Goal: Task Accomplishment & Management: Complete application form

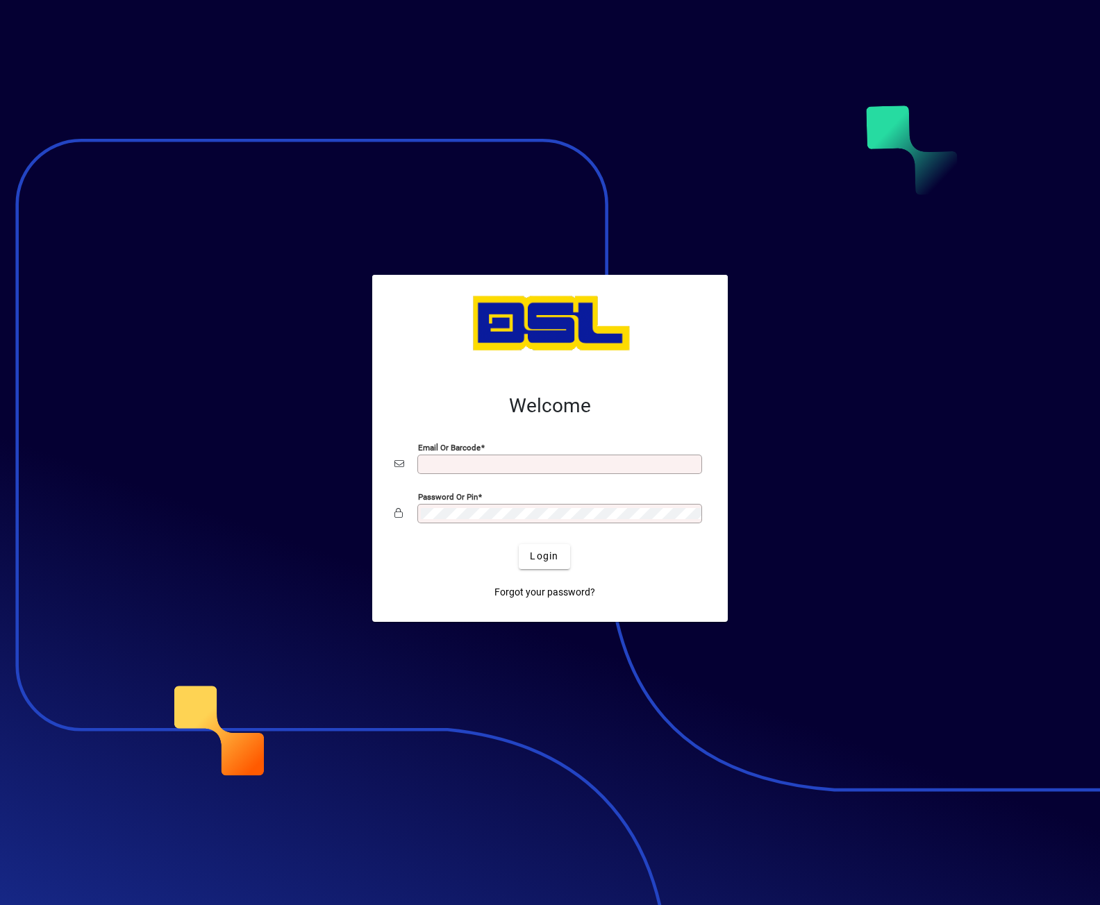
type input "**********"
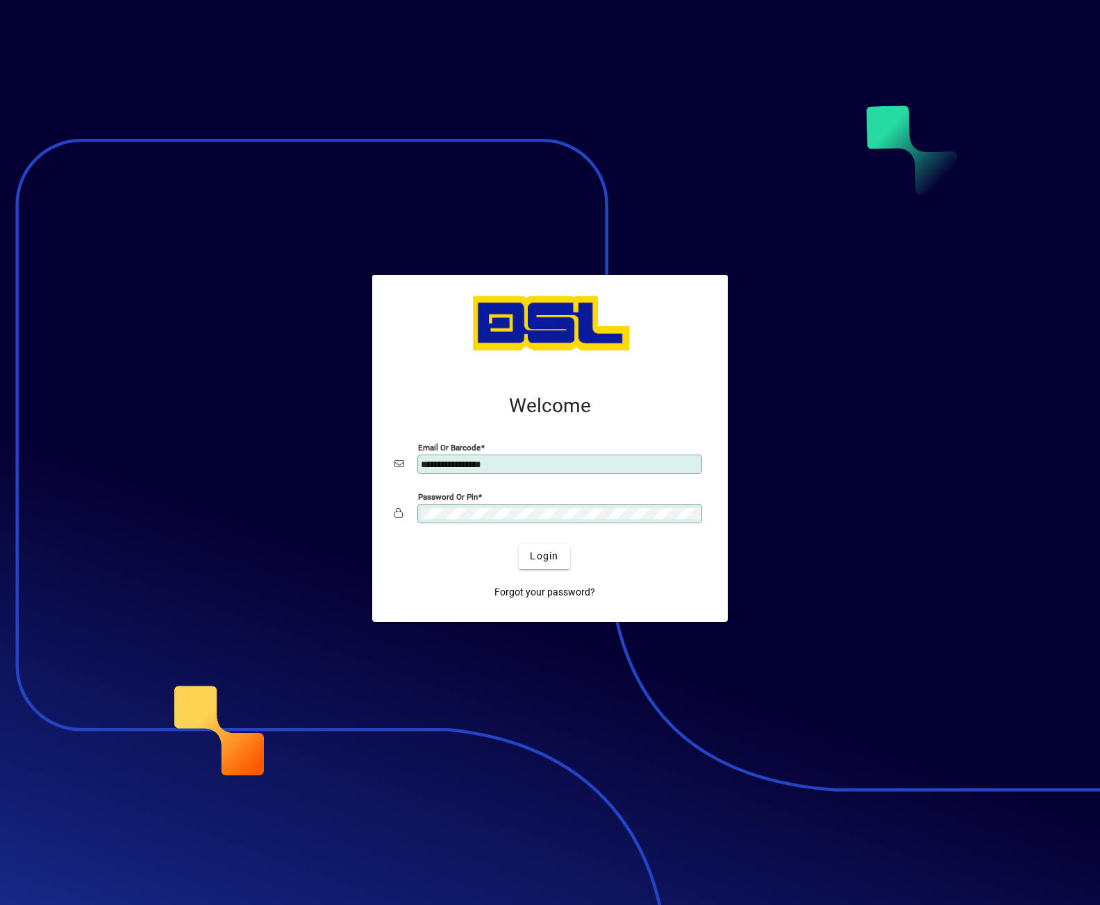
click at [958, 476] on div at bounding box center [550, 452] width 1100 height 905
